Goal: Task Accomplishment & Management: Manage account settings

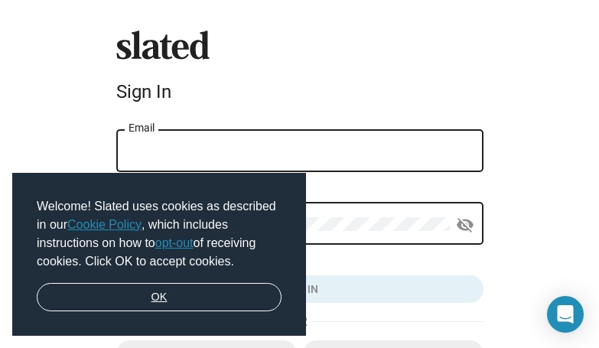
click at [154, 295] on link "OK" at bounding box center [159, 297] width 245 height 29
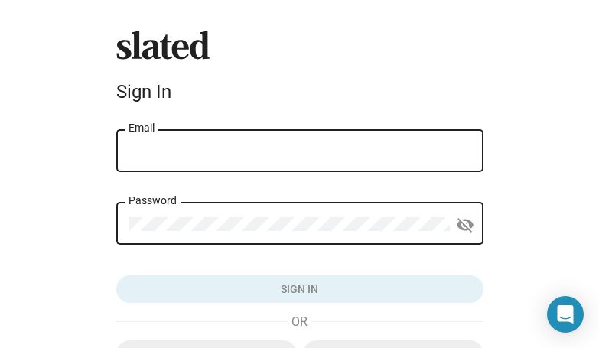
click at [147, 151] on input "Email" at bounding box center [299, 152] width 343 height 14
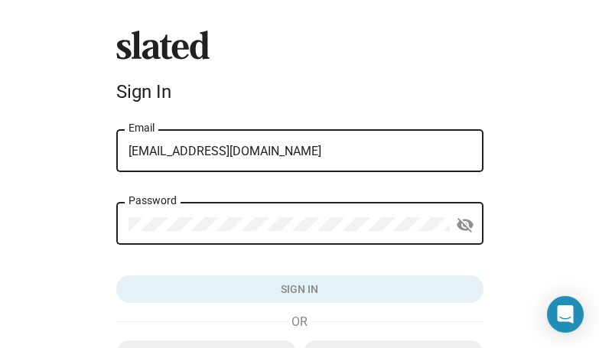
type input "[EMAIL_ADDRESS][DOMAIN_NAME]"
click at [131, 211] on div "Password" at bounding box center [288, 222] width 321 height 45
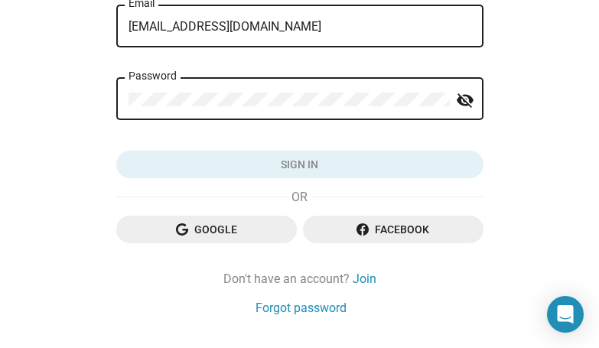
scroll to position [142, 0]
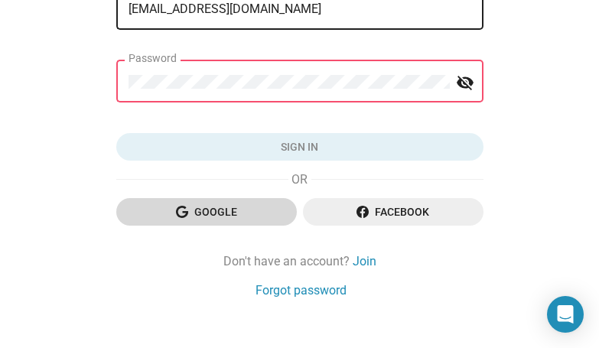
click at [211, 214] on span "Google" at bounding box center [206, 212] width 156 height 28
click at [194, 208] on span "Google" at bounding box center [206, 212] width 156 height 28
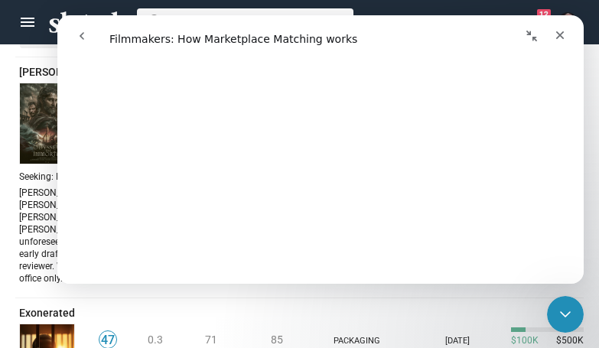
scroll to position [392, 0]
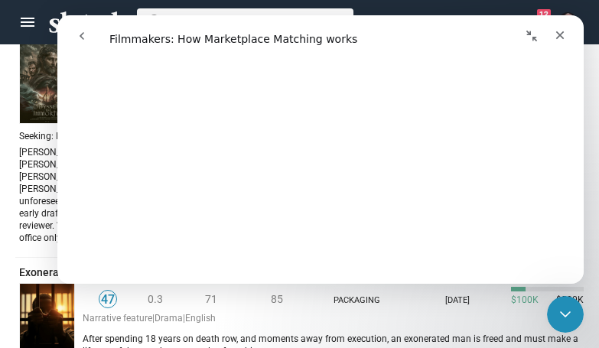
click at [89, 40] on button "go back" at bounding box center [81, 35] width 29 height 29
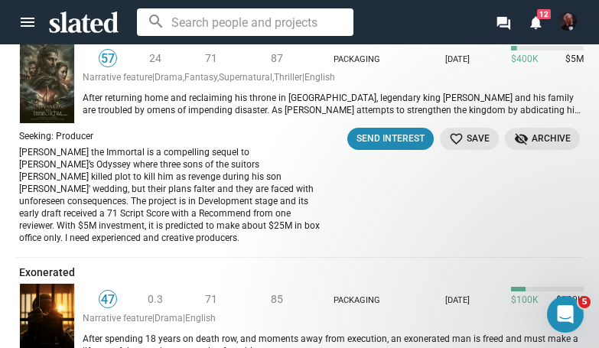
click at [78, 35] on div "menu search forum notifications 12" at bounding box center [299, 22] width 599 height 31
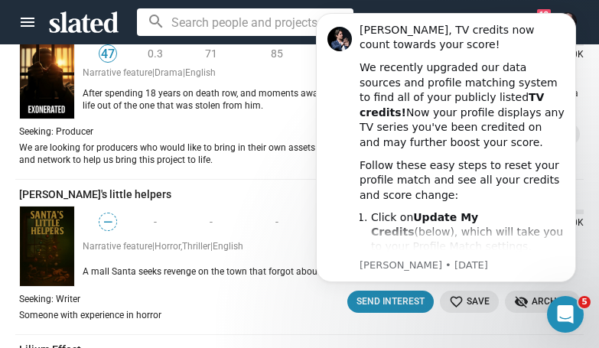
scroll to position [642, 0]
